Goal: Complete application form: Complete application form

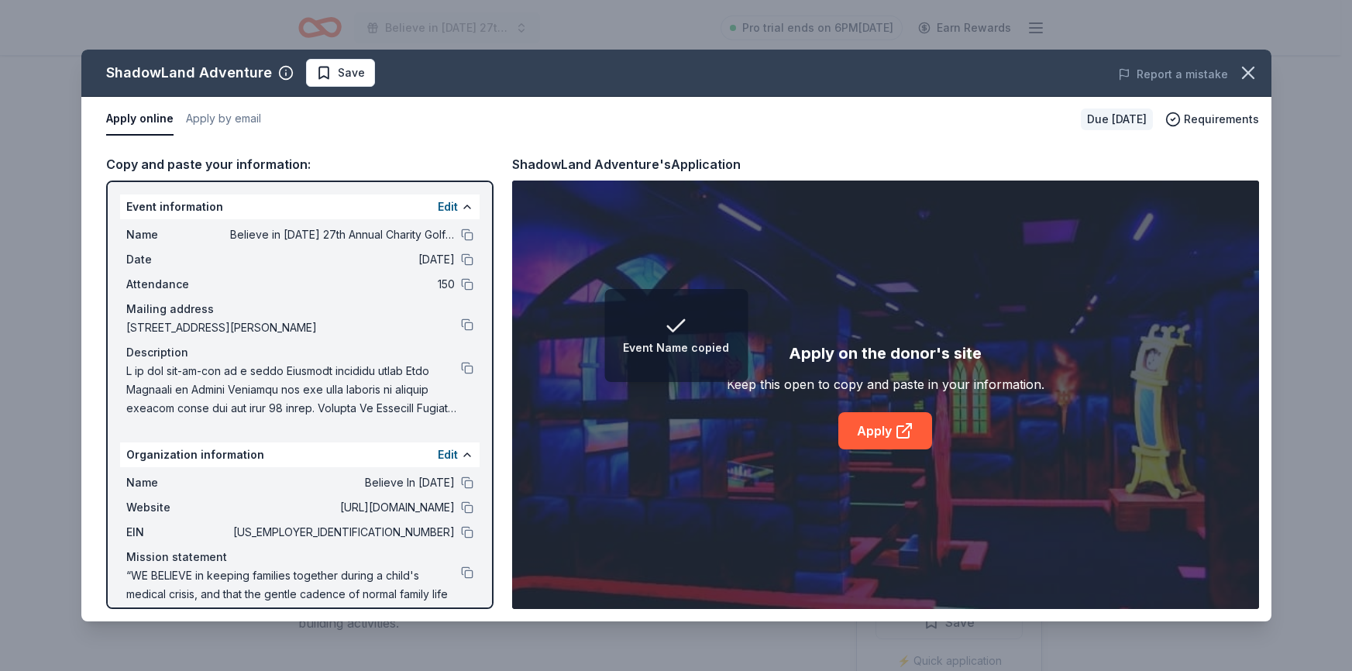
scroll to position [93, 0]
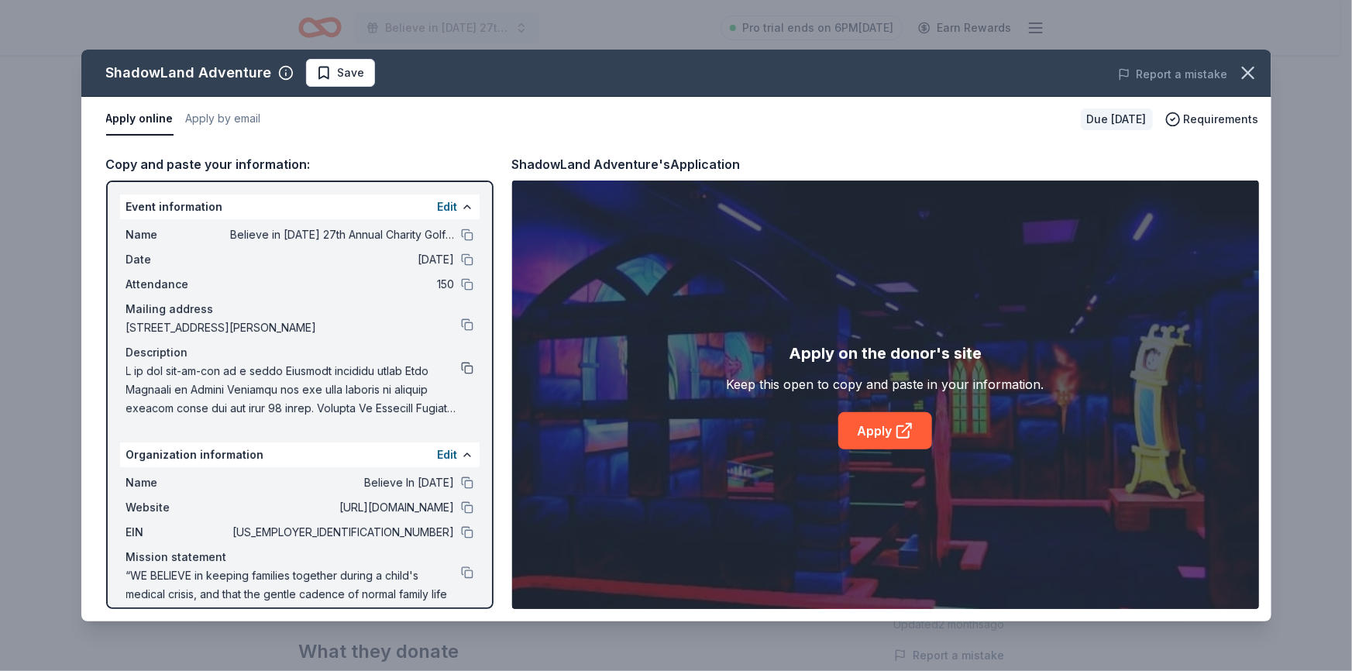
click at [461, 370] on button at bounding box center [467, 368] width 12 height 12
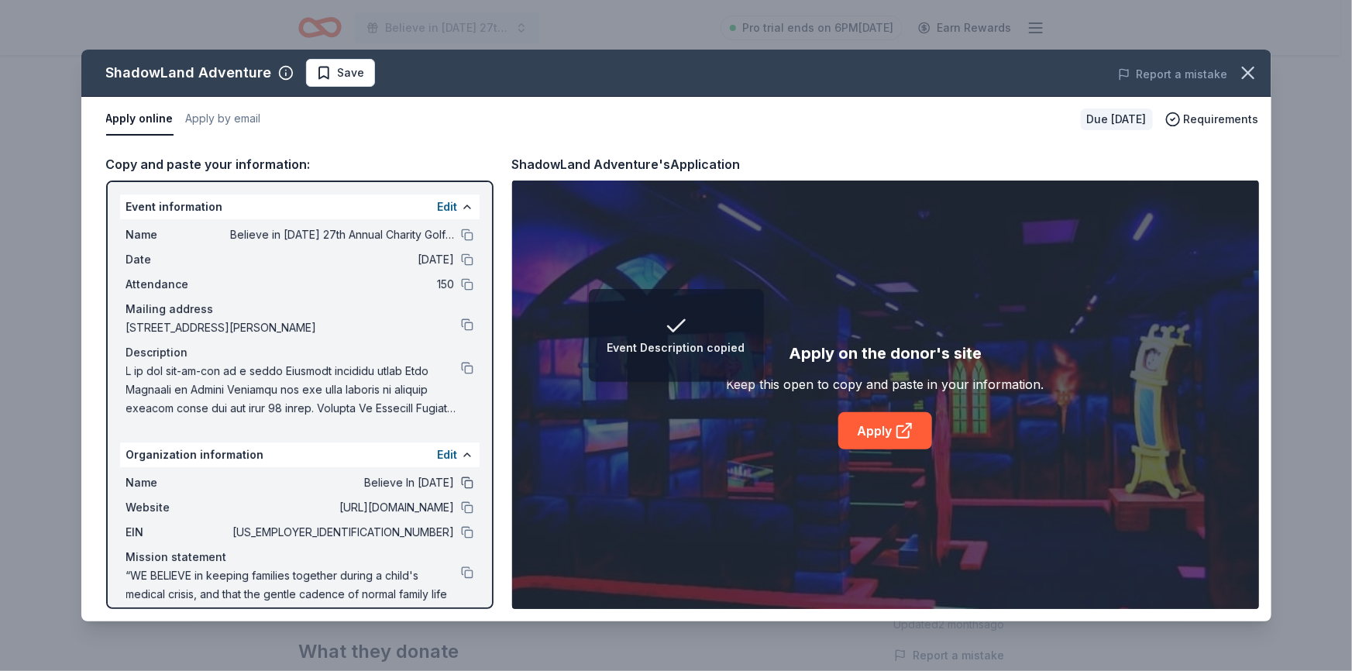
drag, startPoint x: 451, startPoint y: 506, endPoint x: 452, endPoint y: 487, distance: 18.7
click at [461, 504] on button at bounding box center [467, 507] width 12 height 12
click at [461, 532] on button at bounding box center [467, 532] width 12 height 12
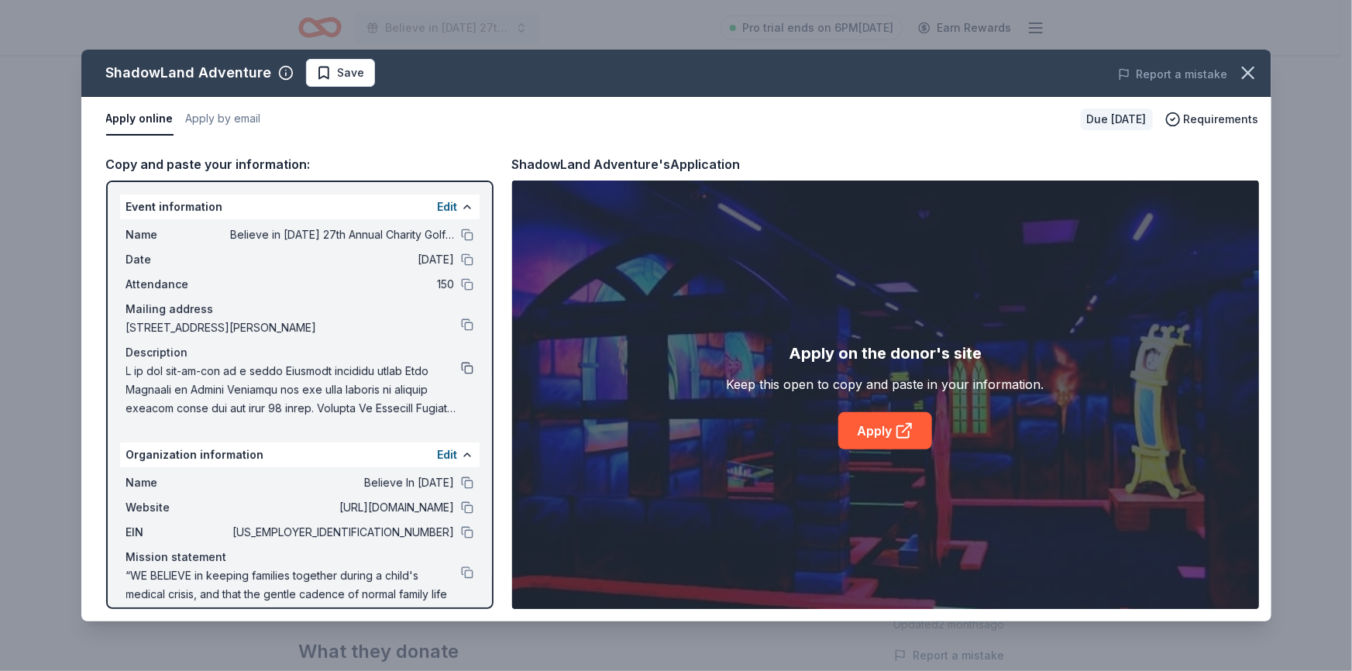
click at [461, 372] on button at bounding box center [467, 368] width 12 height 12
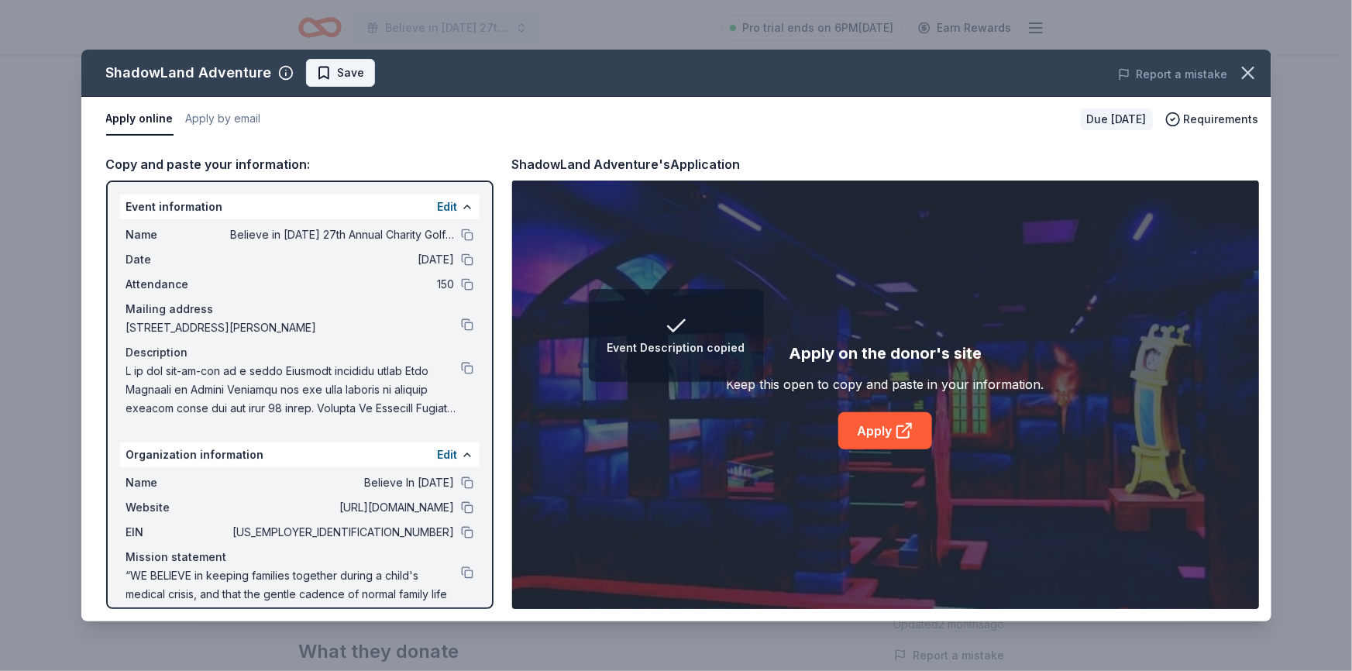
click at [321, 80] on span "Save" at bounding box center [340, 73] width 49 height 19
click at [331, 78] on html "Event Description copied Believe in [DATE] 27th Annual Charity Golf Outing Pro …" at bounding box center [676, 242] width 1352 height 671
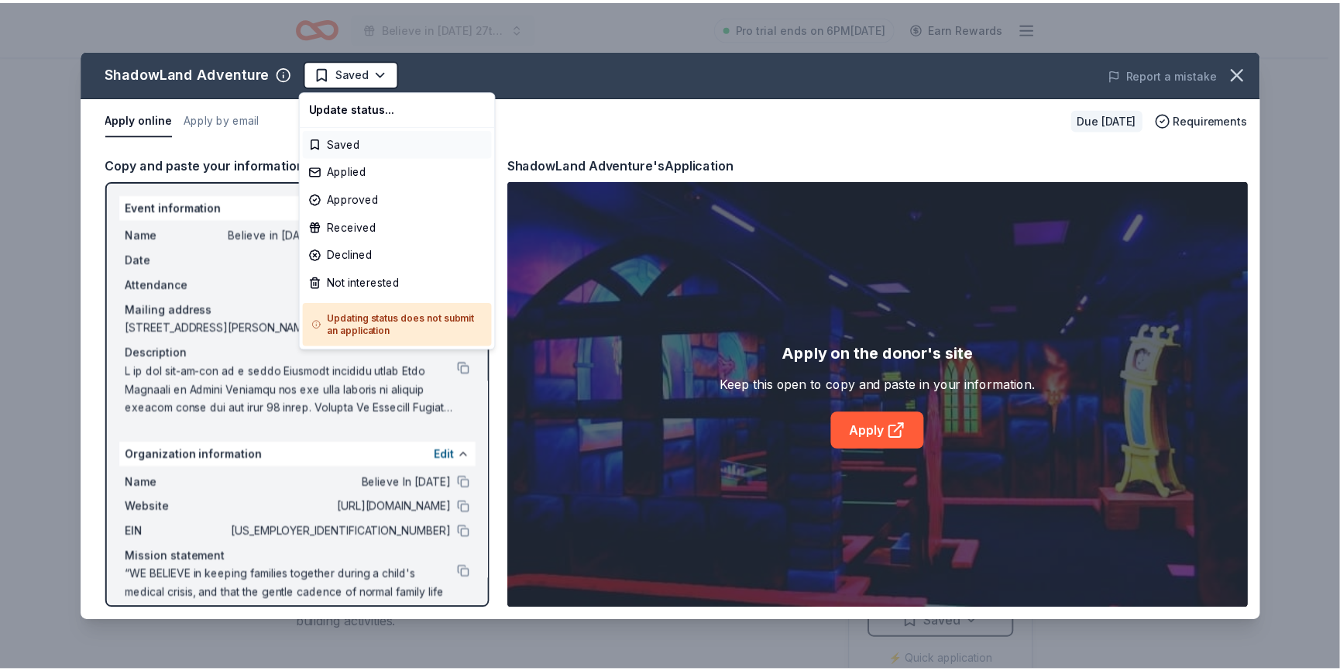
scroll to position [0, 0]
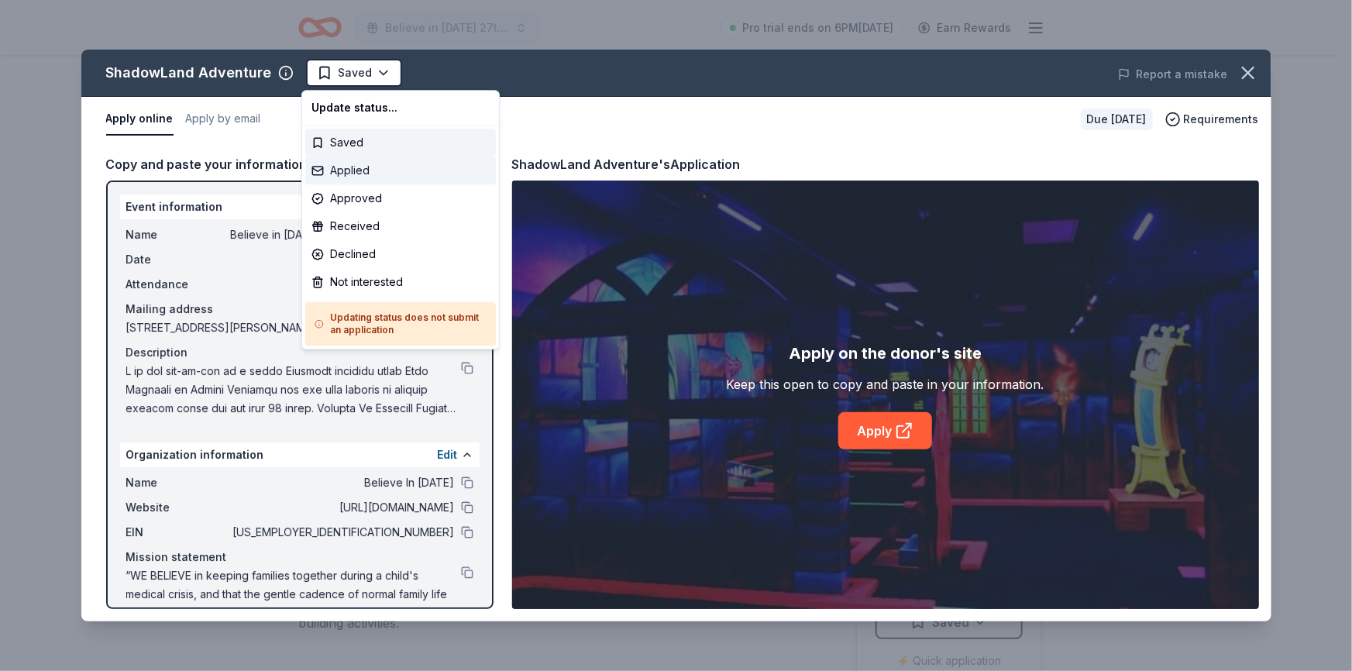
click at [353, 177] on div "Applied" at bounding box center [400, 171] width 191 height 28
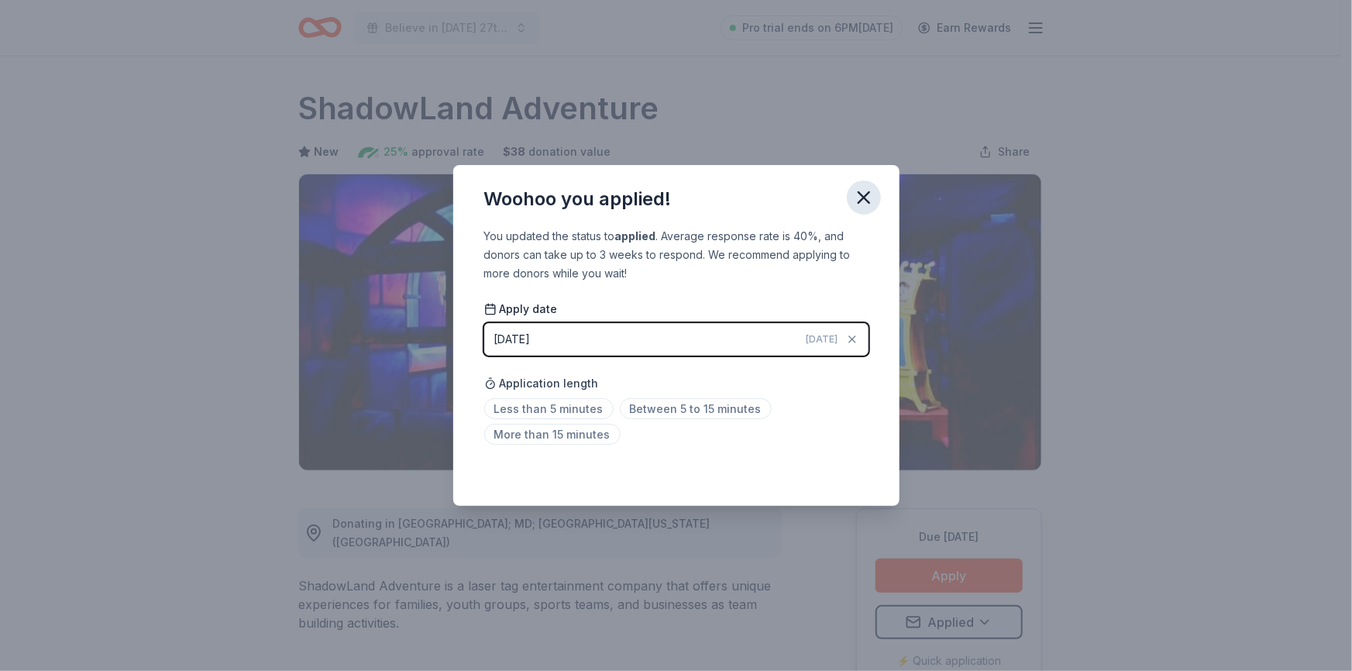
drag, startPoint x: 869, startPoint y: 199, endPoint x: 859, endPoint y: 193, distance: 11.2
click at [869, 201] on icon "button" at bounding box center [864, 198] width 22 height 22
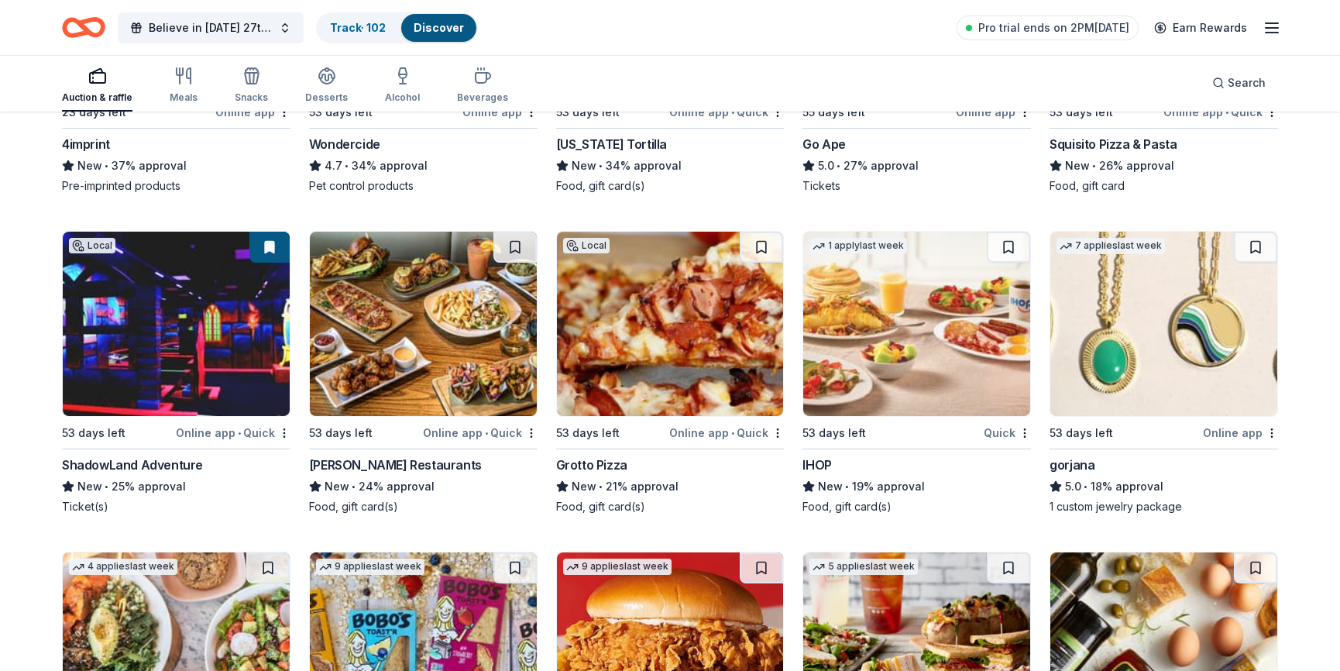
scroll to position [375, 0]
click at [1212, 91] on button "Search" at bounding box center [1239, 82] width 78 height 31
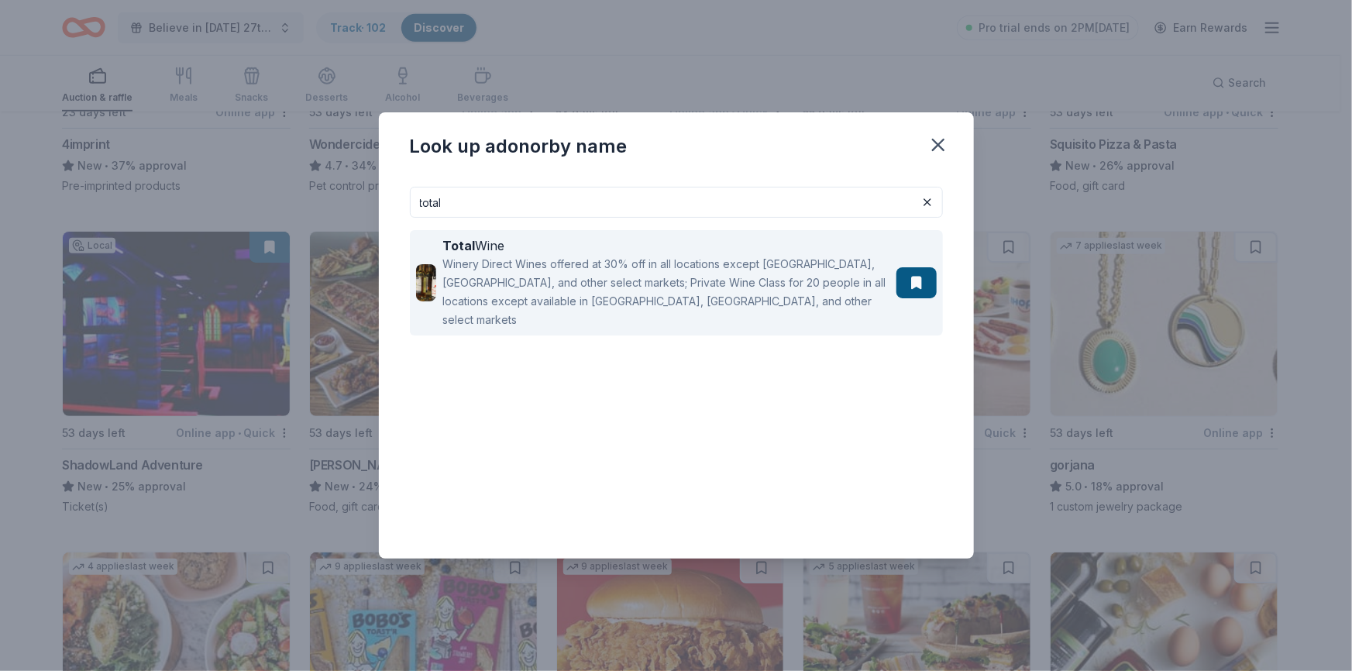
type input "total"
click at [477, 244] on div "Total Wine" at bounding box center [666, 245] width 448 height 19
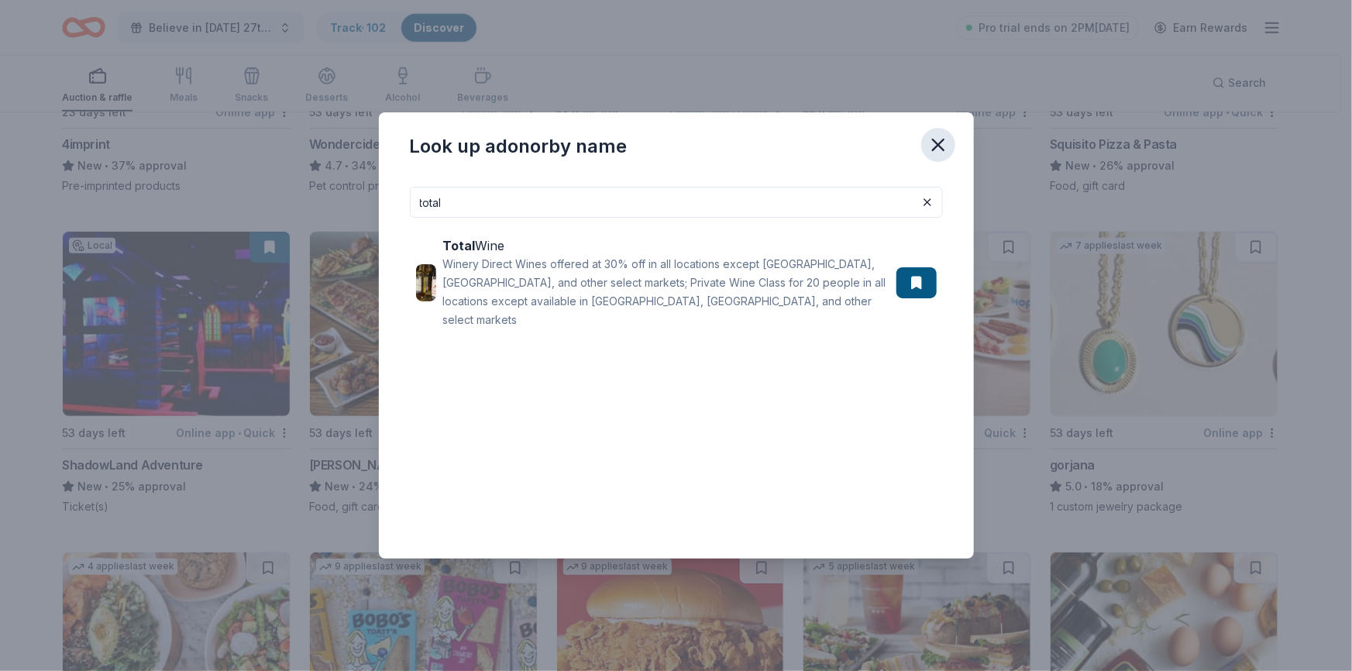
click at [946, 144] on icon "button" at bounding box center [938, 145] width 22 height 22
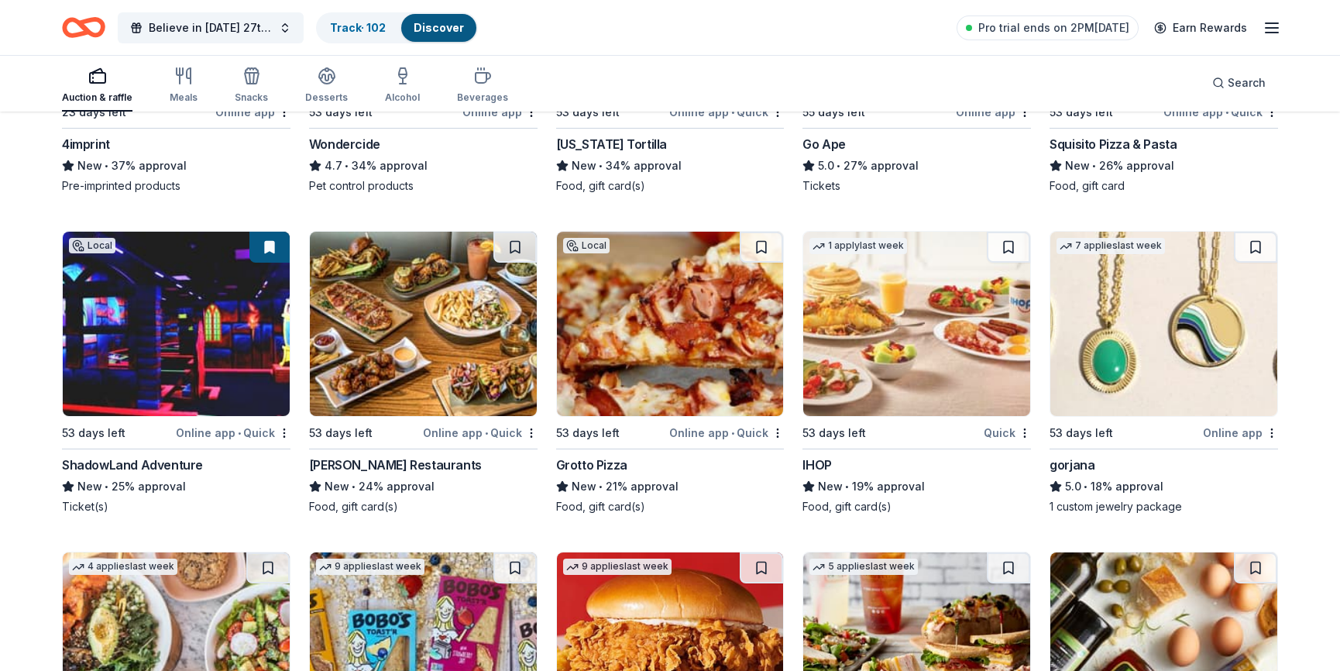
scroll to position [0, 0]
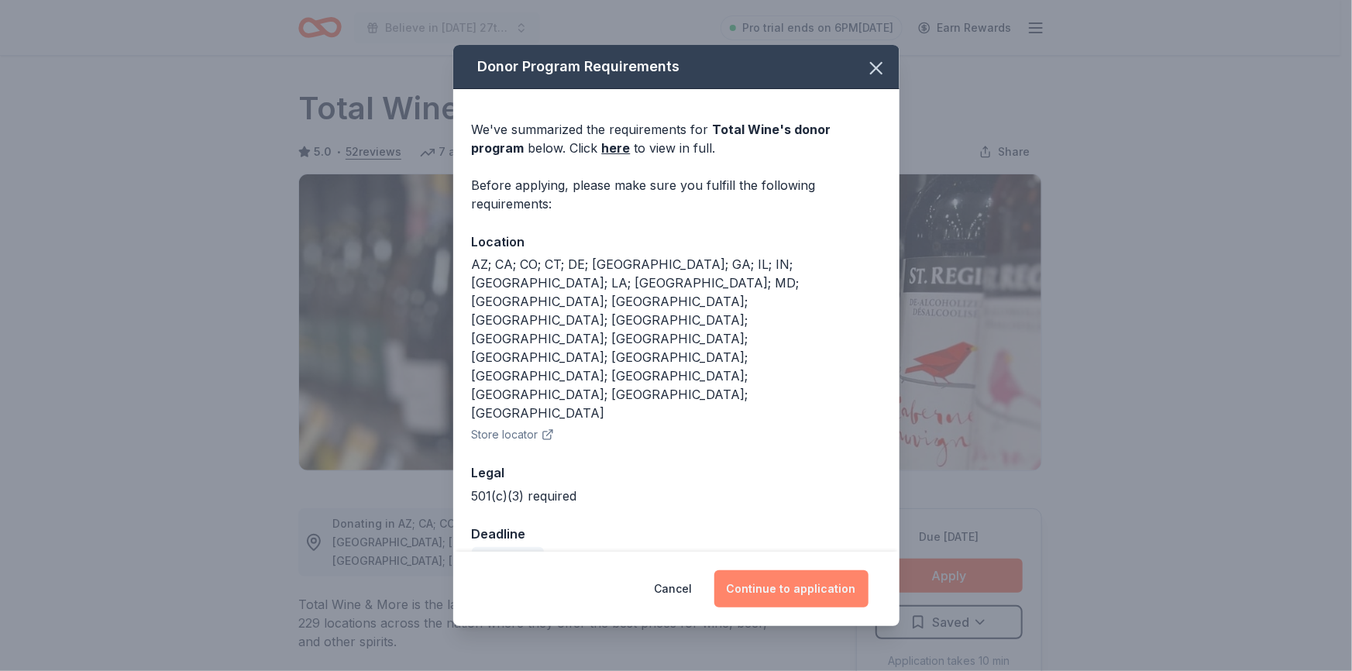
click at [834, 570] on button "Continue to application" at bounding box center [791, 588] width 154 height 37
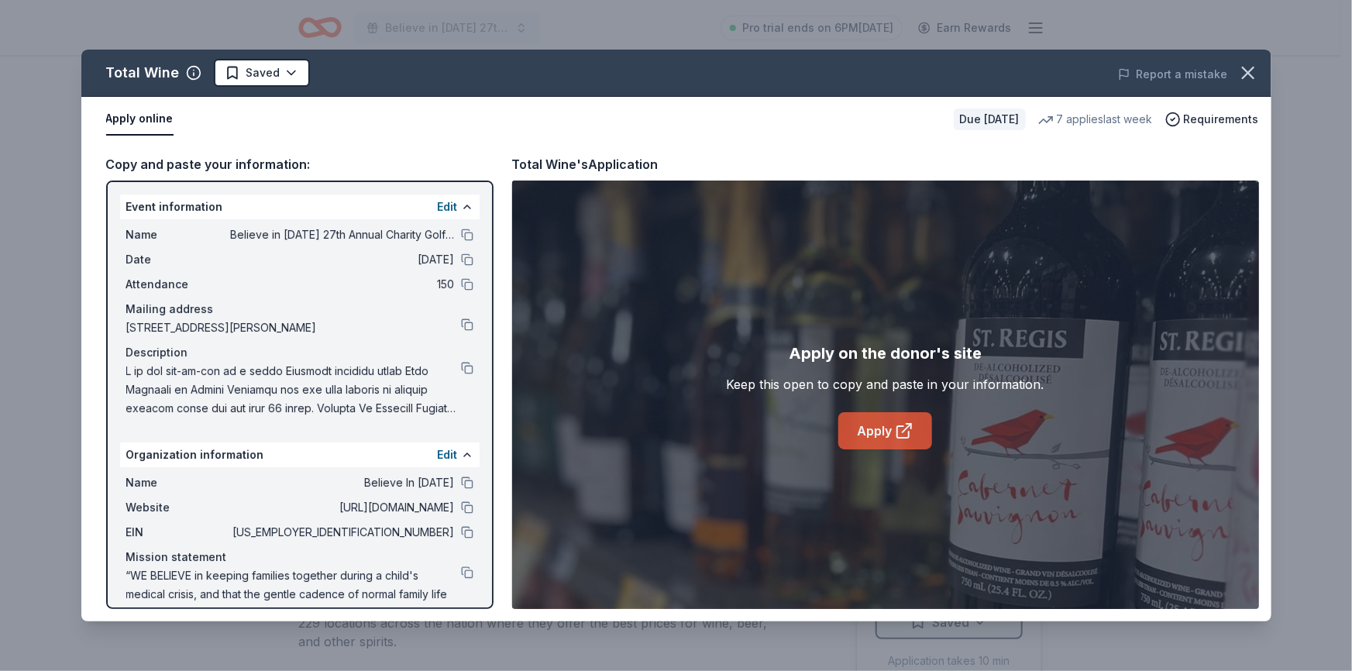
click at [900, 434] on icon at bounding box center [904, 431] width 19 height 19
drag, startPoint x: 451, startPoint y: 509, endPoint x: 461, endPoint y: 363, distance: 146.0
click at [461, 508] on button at bounding box center [467, 507] width 12 height 12
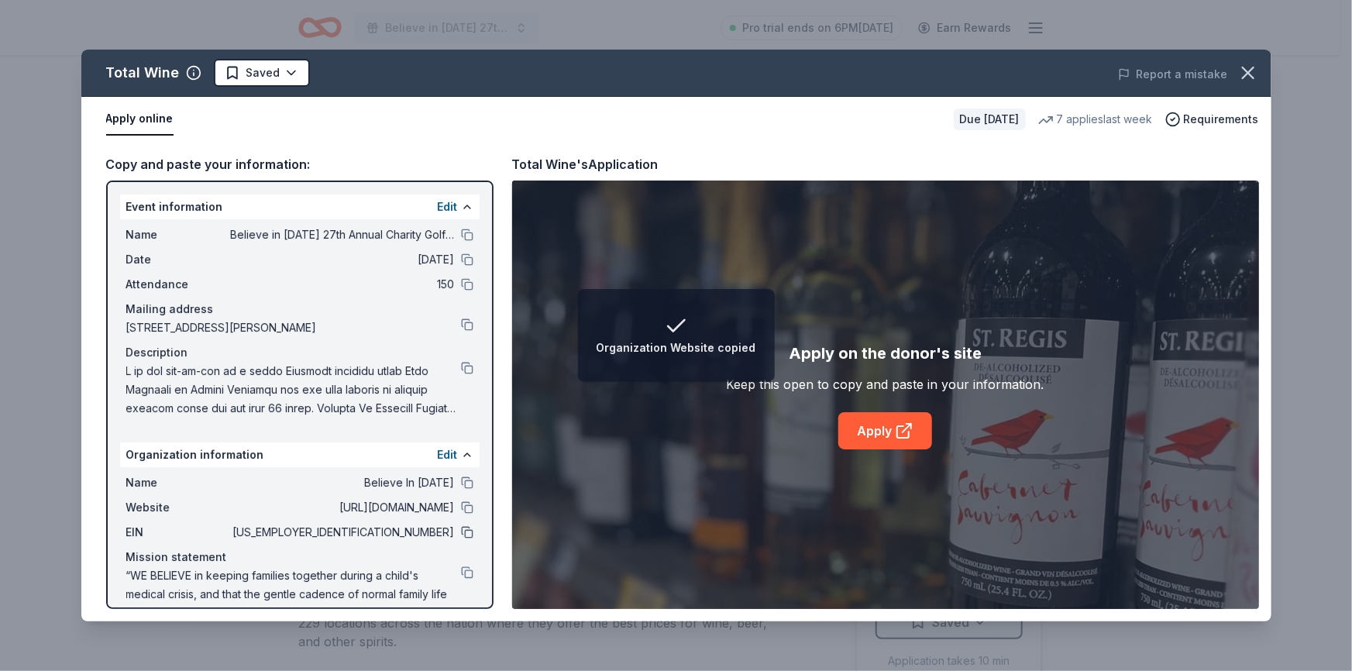
drag, startPoint x: 456, startPoint y: 535, endPoint x: 451, endPoint y: 509, distance: 26.0
click at [461, 535] on button at bounding box center [467, 532] width 12 height 12
click at [460, 366] on div "Name Believe in Tomorrow’s 27th Annual Charity Golf Outing Date 11/03/25 Attend…" at bounding box center [300, 321] width 360 height 205
click at [461, 367] on button at bounding box center [467, 368] width 12 height 12
click at [239, 80] on html "Event Description copied Believe in Tomorrow’s 27th Annual Charity Golf Outing …" at bounding box center [676, 335] width 1352 height 671
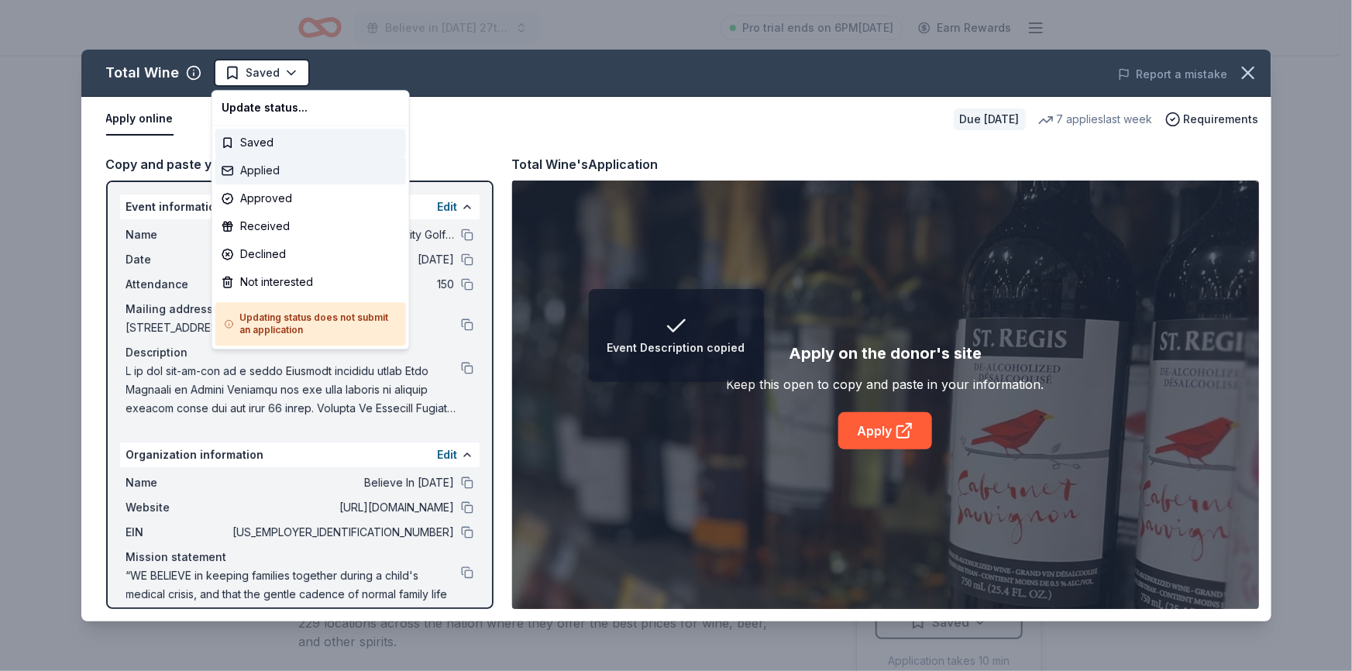
click at [264, 177] on div "Applied" at bounding box center [310, 171] width 191 height 28
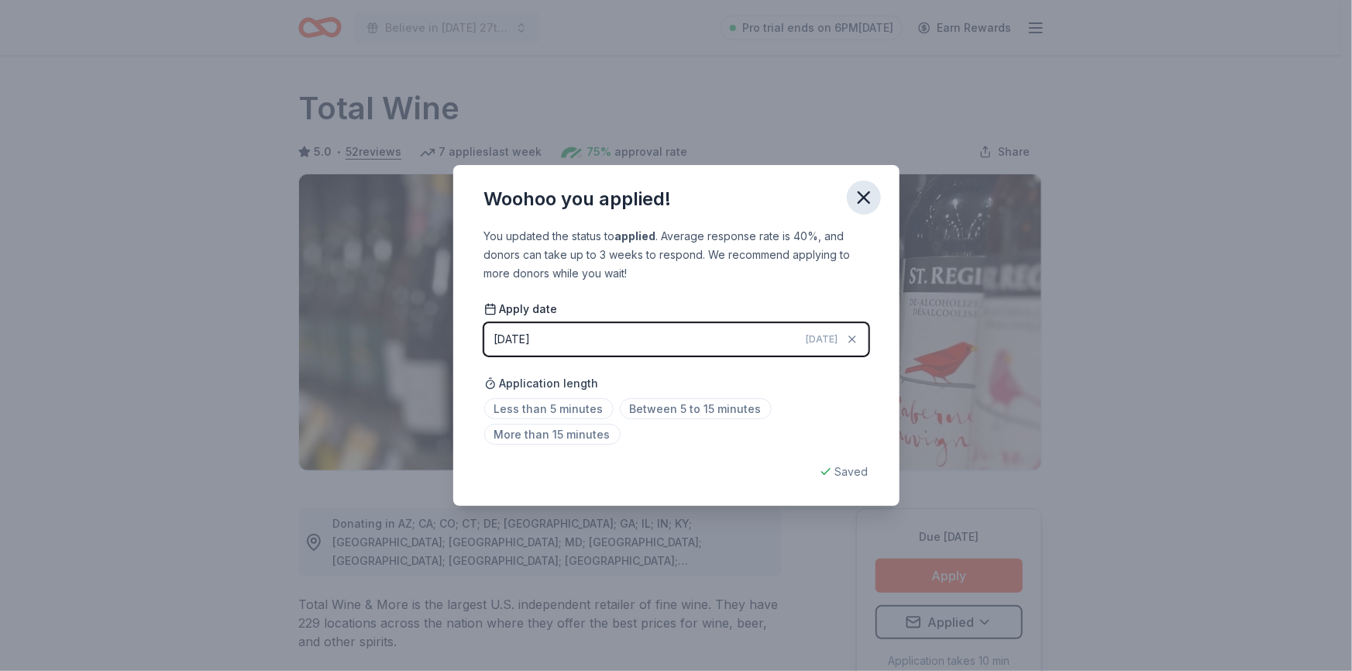
click at [853, 195] on icon "button" at bounding box center [864, 198] width 22 height 22
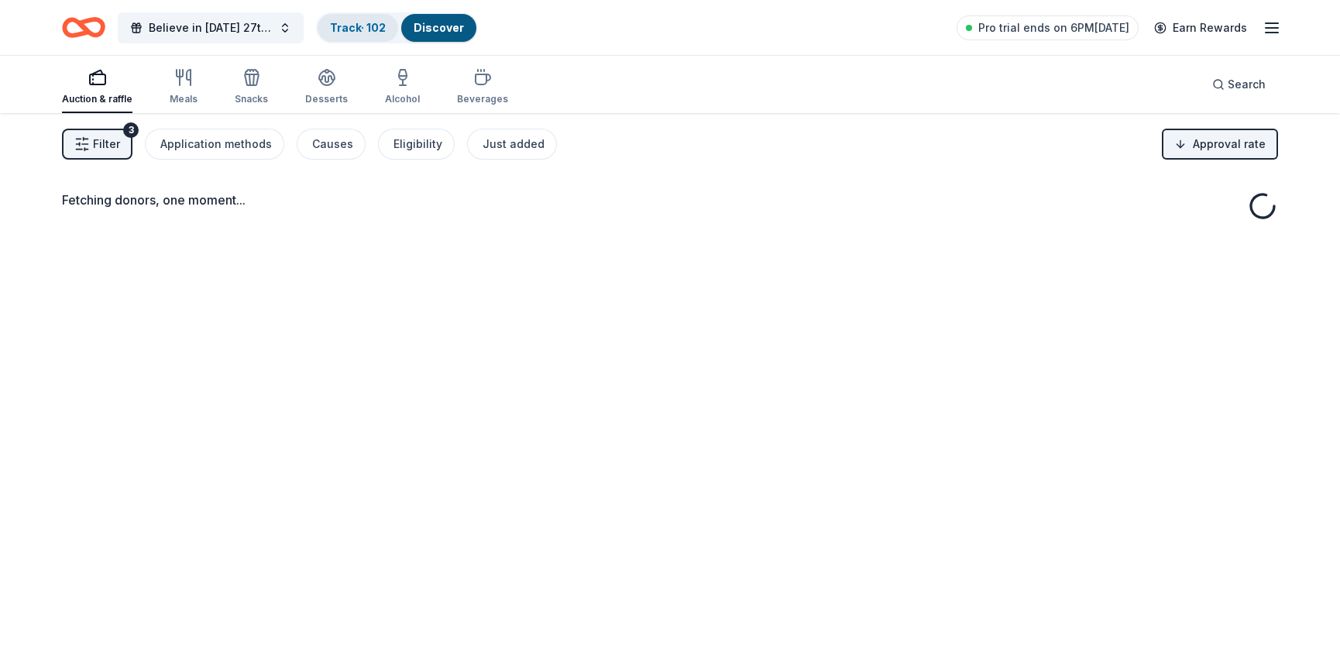
click at [354, 21] on link "Track · 102" at bounding box center [358, 27] width 56 height 13
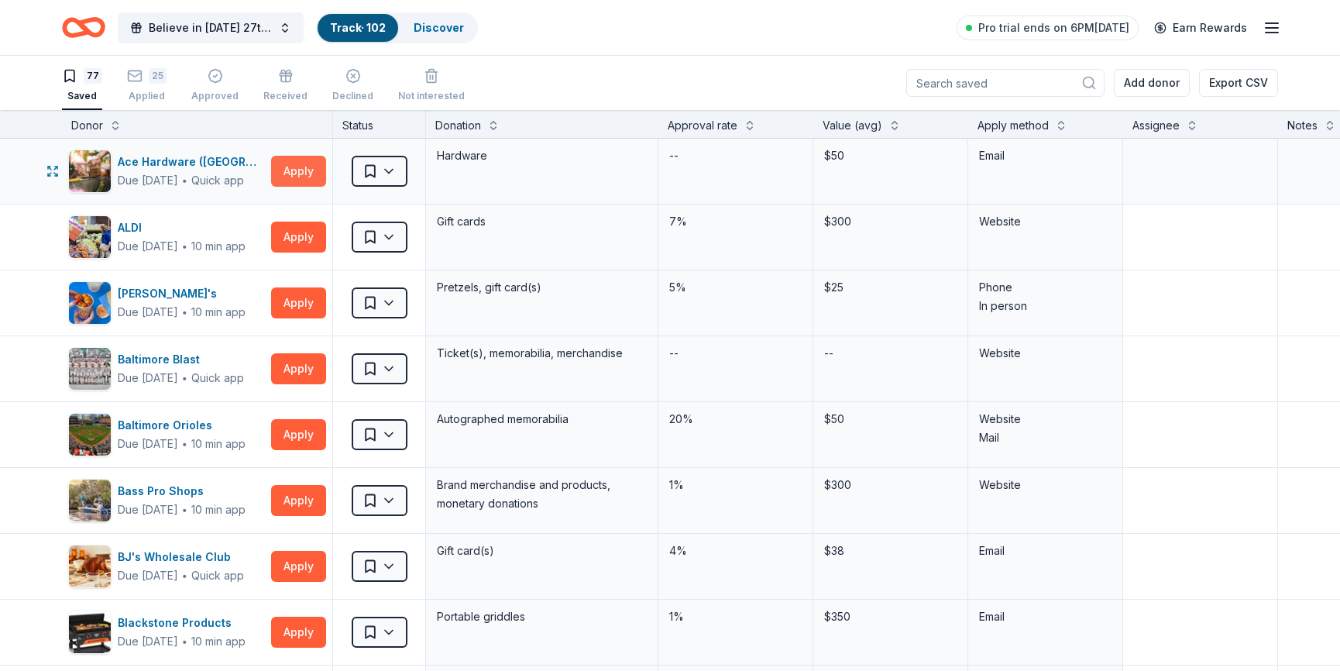
click at [286, 166] on button "Apply" at bounding box center [298, 171] width 55 height 31
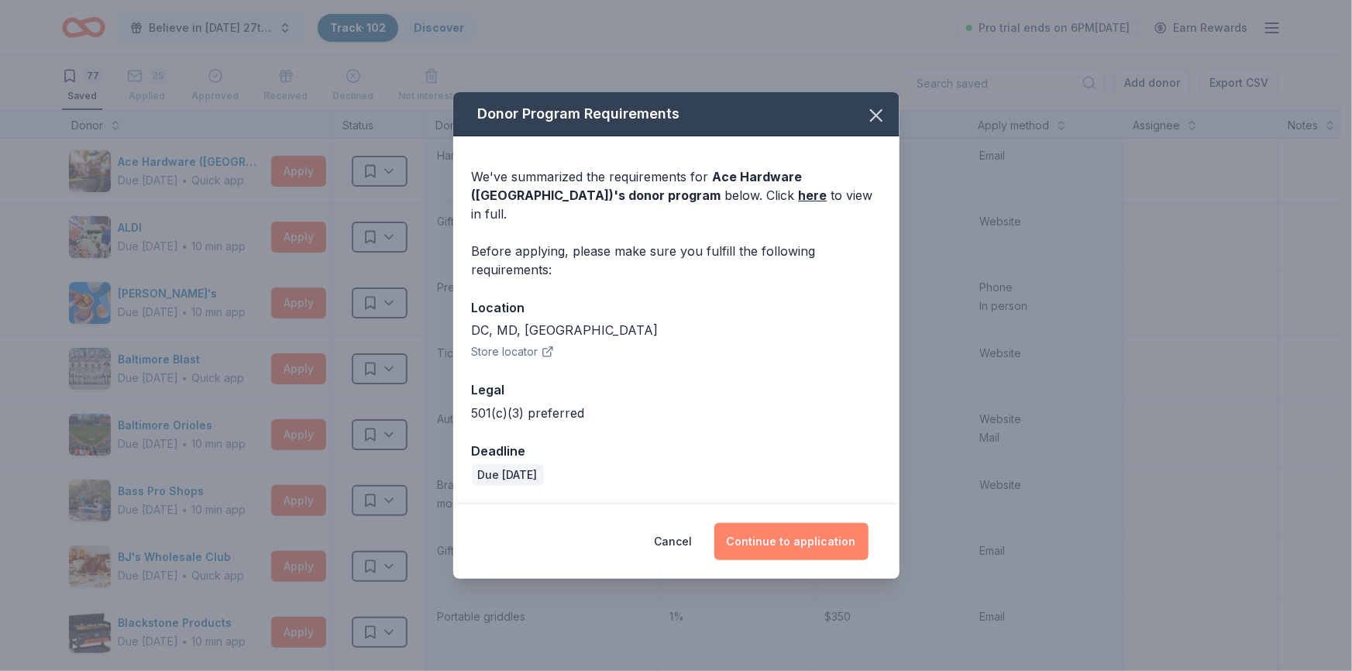
click at [808, 533] on button "Continue to application" at bounding box center [791, 541] width 154 height 37
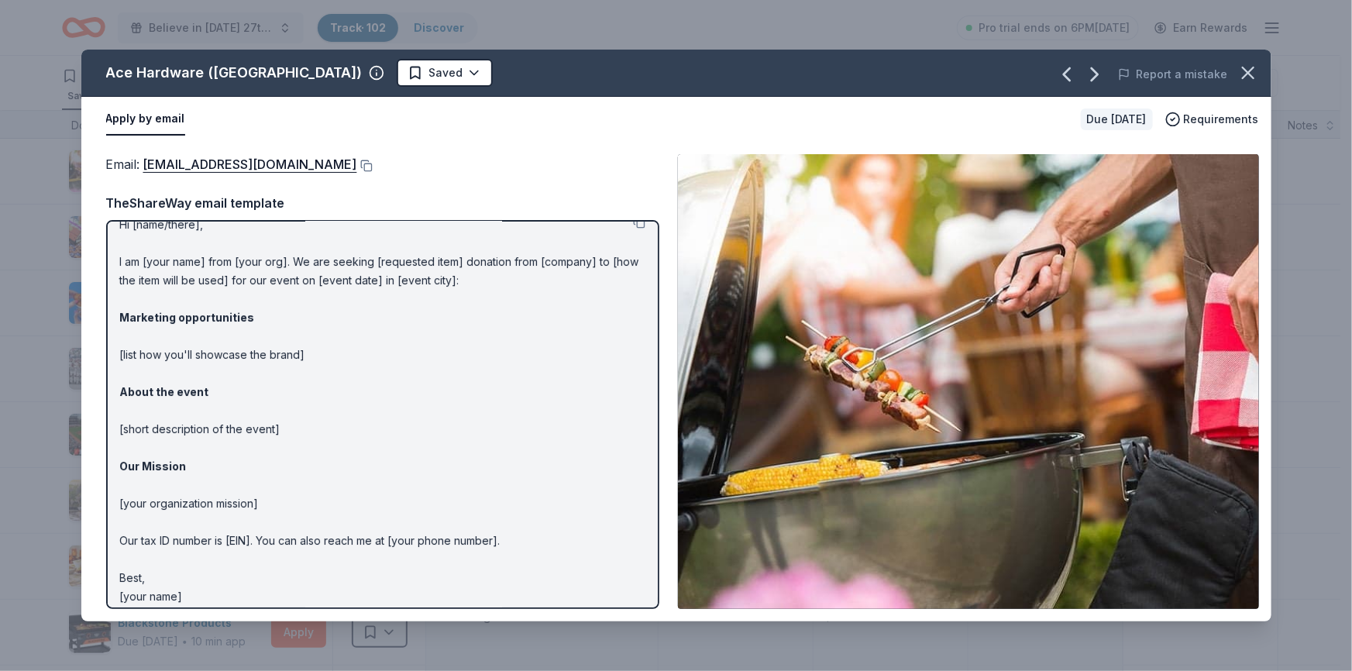
scroll to position [29, 0]
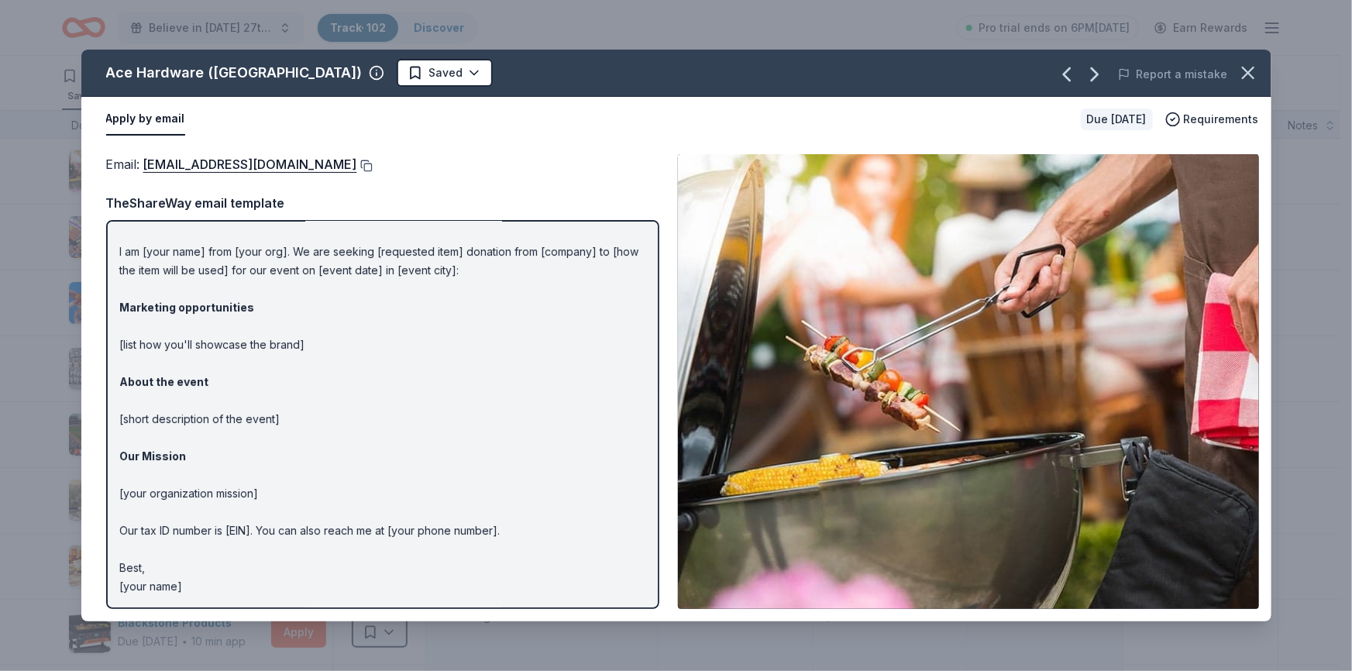
click at [357, 162] on button at bounding box center [364, 166] width 15 height 12
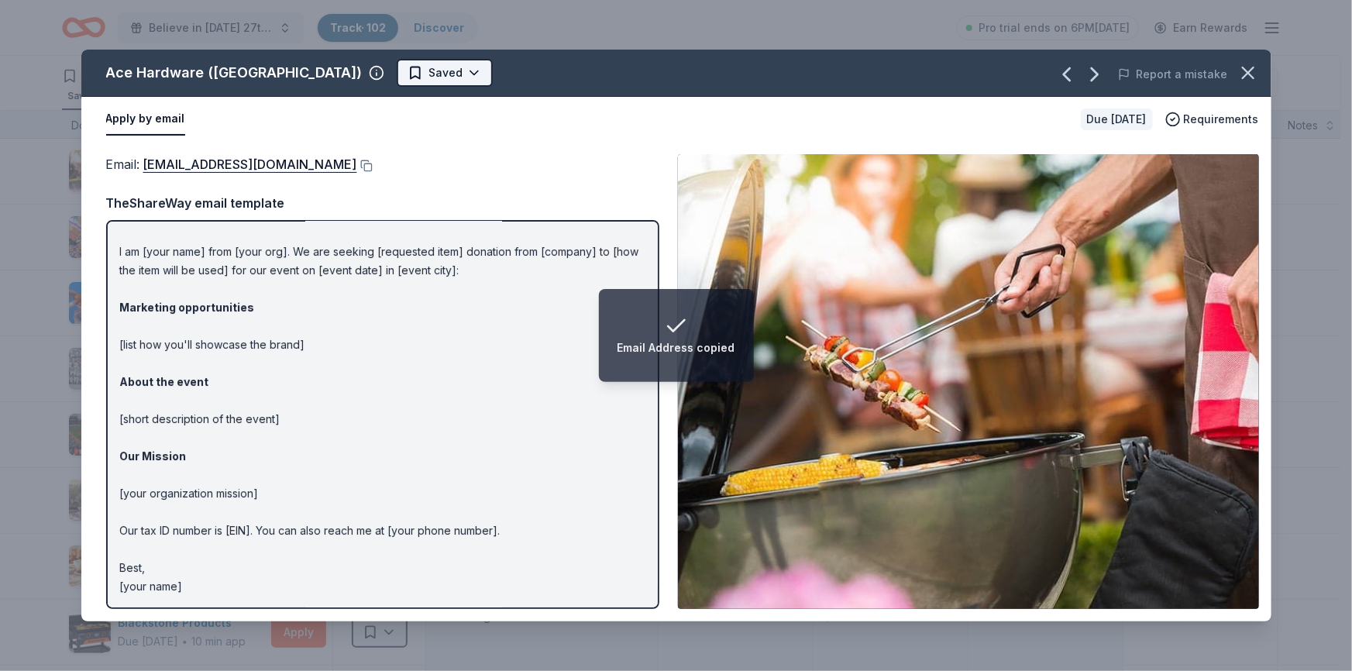
click at [328, 64] on html "Email Address copied Believe in Tomorrow’s 27th Annual Charity Golf Outing Trac…" at bounding box center [676, 335] width 1352 height 671
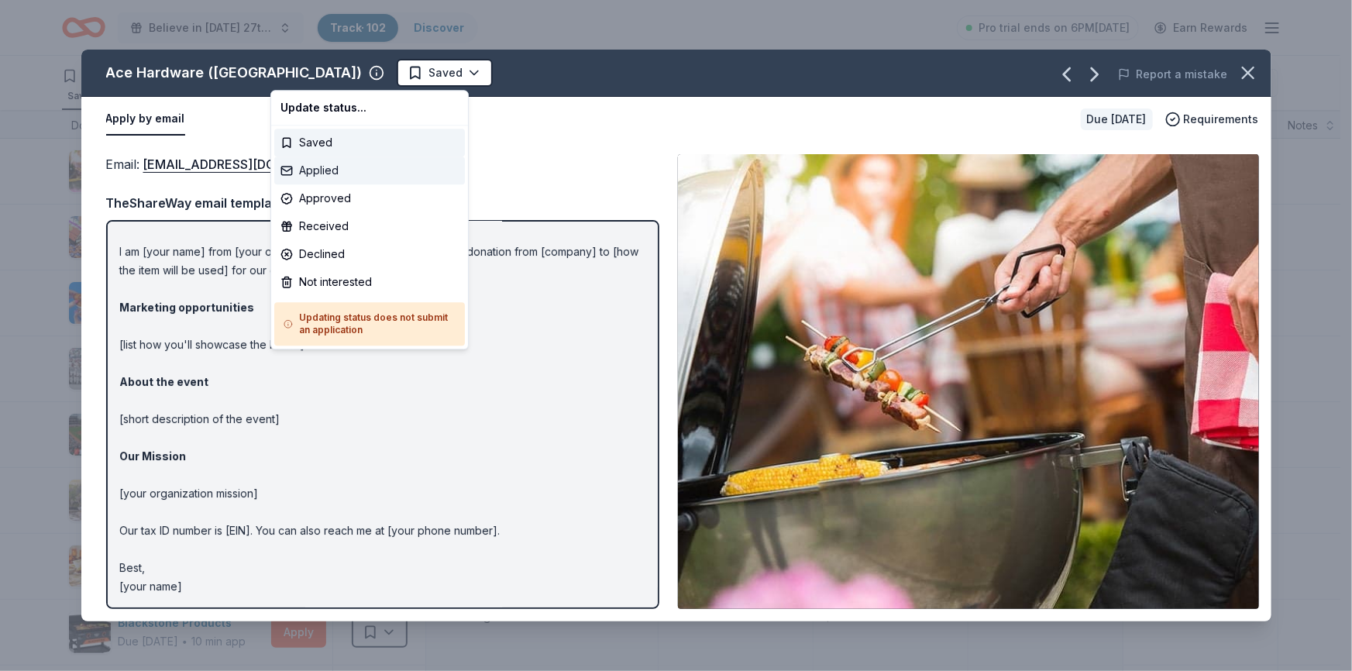
click at [327, 163] on div "Applied" at bounding box center [369, 171] width 191 height 28
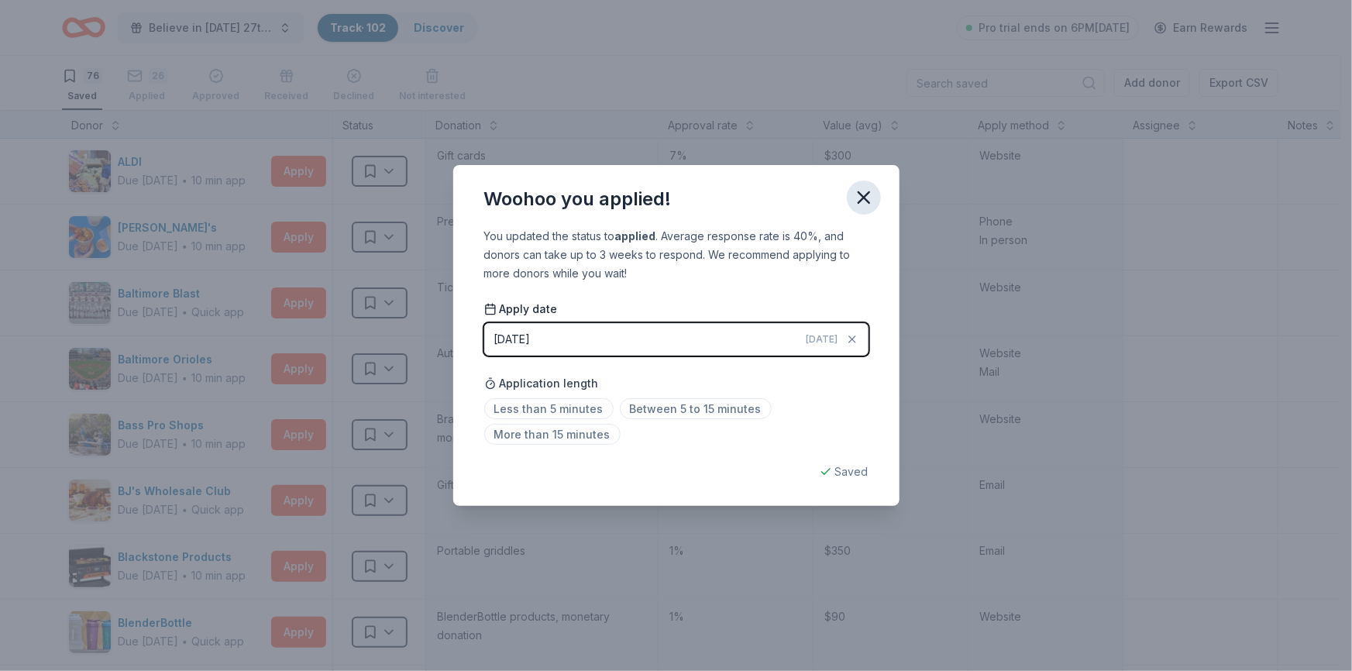
click at [861, 197] on icon "button" at bounding box center [864, 198] width 22 height 22
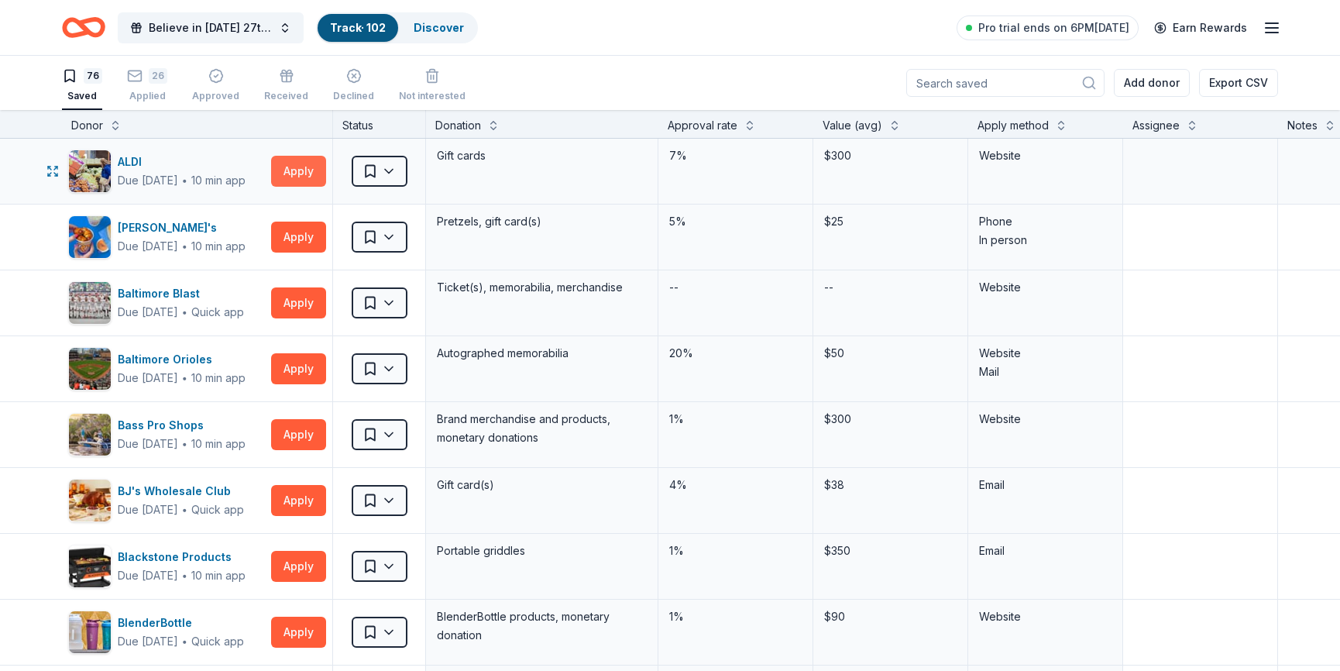
click at [304, 170] on button "Apply" at bounding box center [298, 171] width 55 height 31
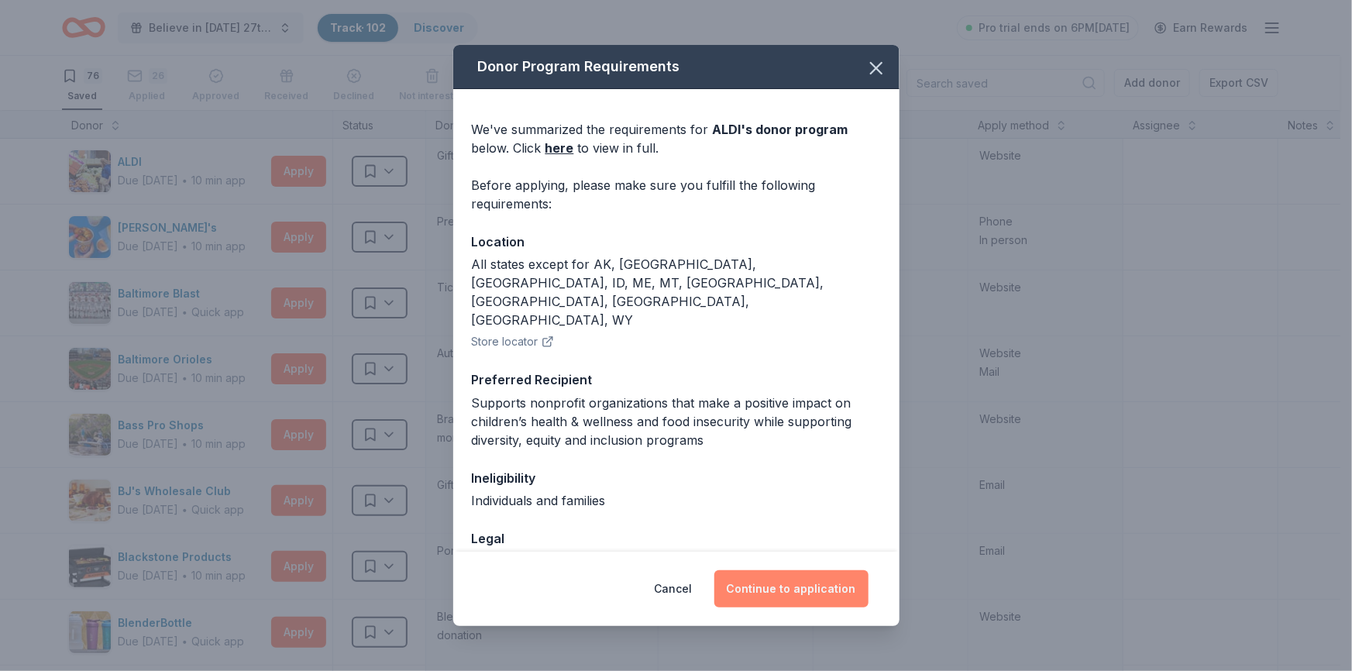
click at [765, 587] on button "Continue to application" at bounding box center [791, 588] width 154 height 37
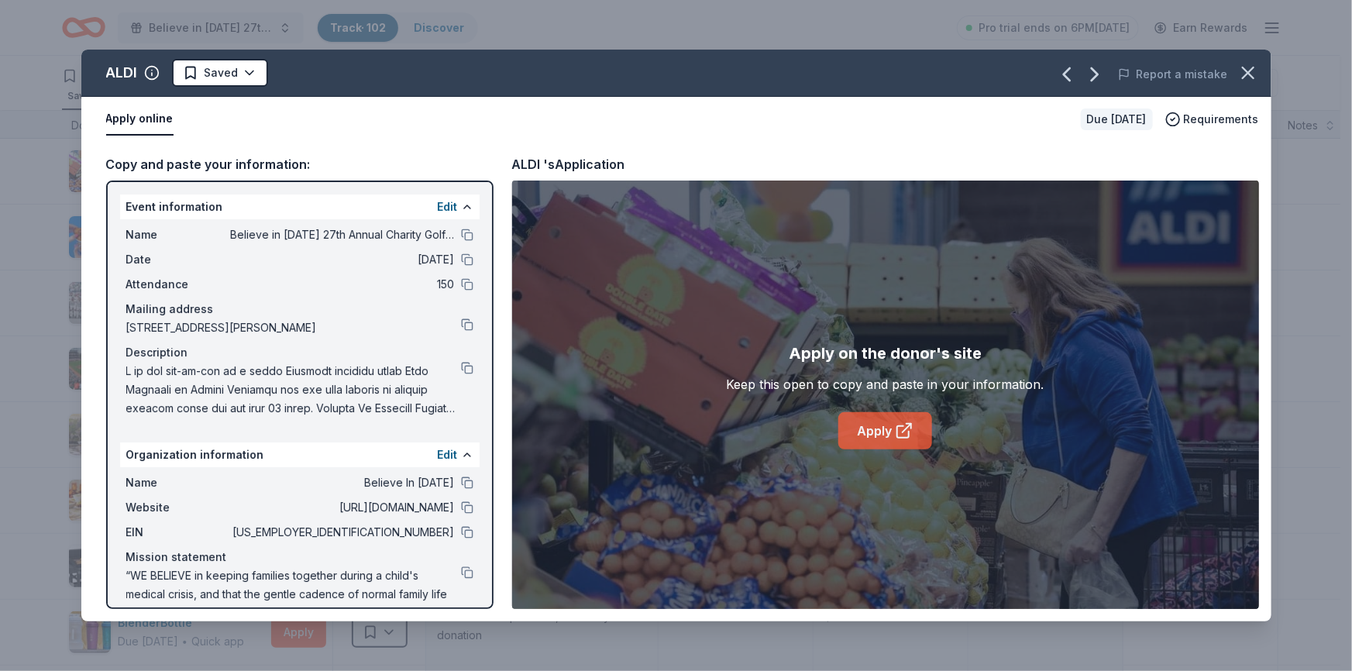
click at [890, 429] on link "Apply" at bounding box center [885, 430] width 94 height 37
